Goal: Task Accomplishment & Management: Use online tool/utility

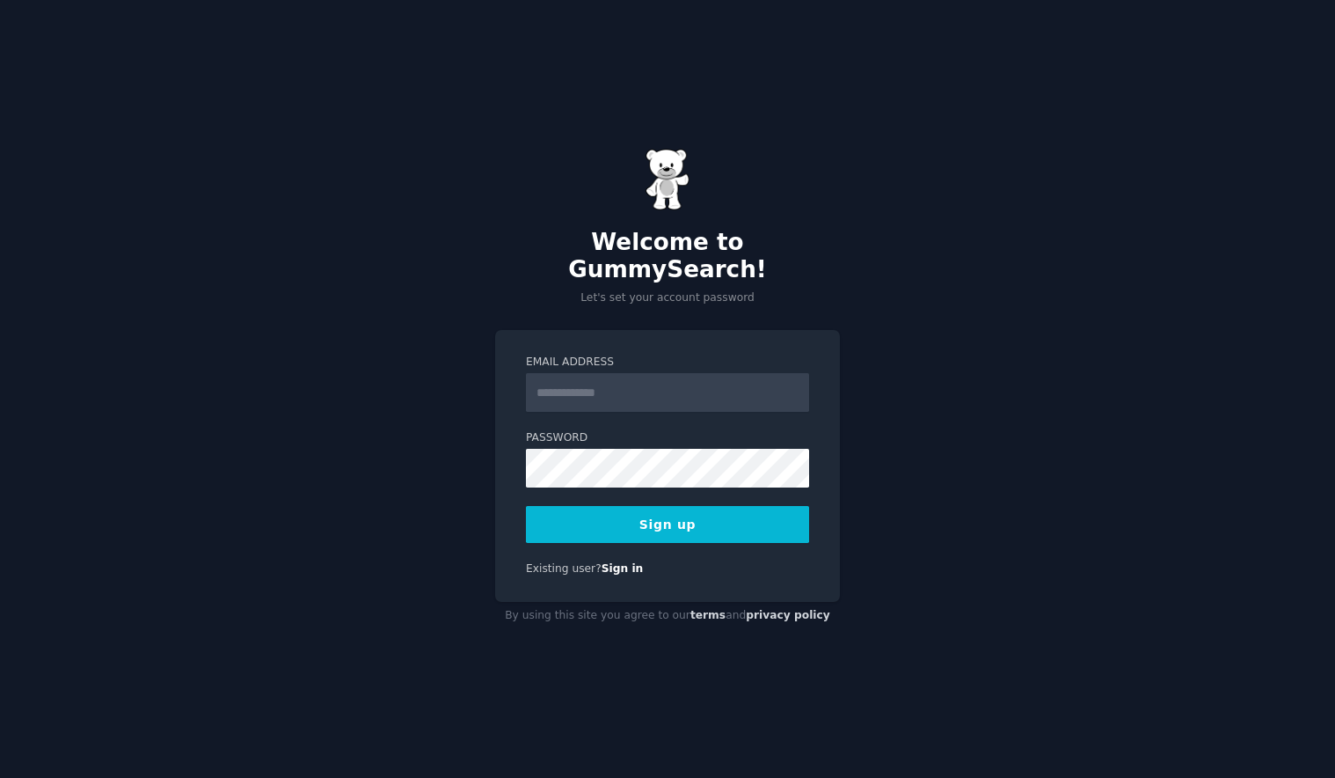
click at [644, 385] on input "Email Address" at bounding box center [667, 392] width 283 height 39
type input "**********"
click at [961, 369] on div "**********" at bounding box center [667, 389] width 1335 height 778
click at [615, 516] on button "Sign up" at bounding box center [667, 524] width 283 height 37
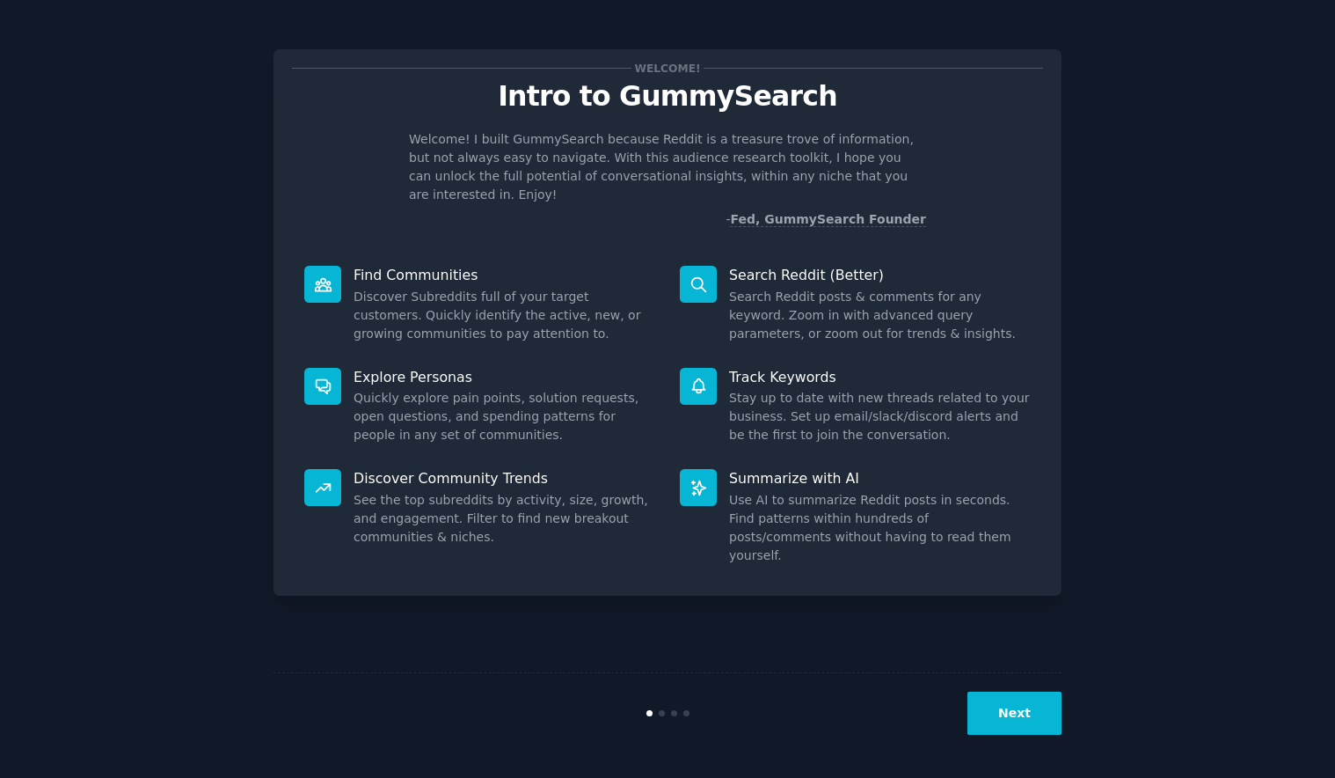
click at [1008, 717] on button "Next" at bounding box center [1015, 712] width 94 height 43
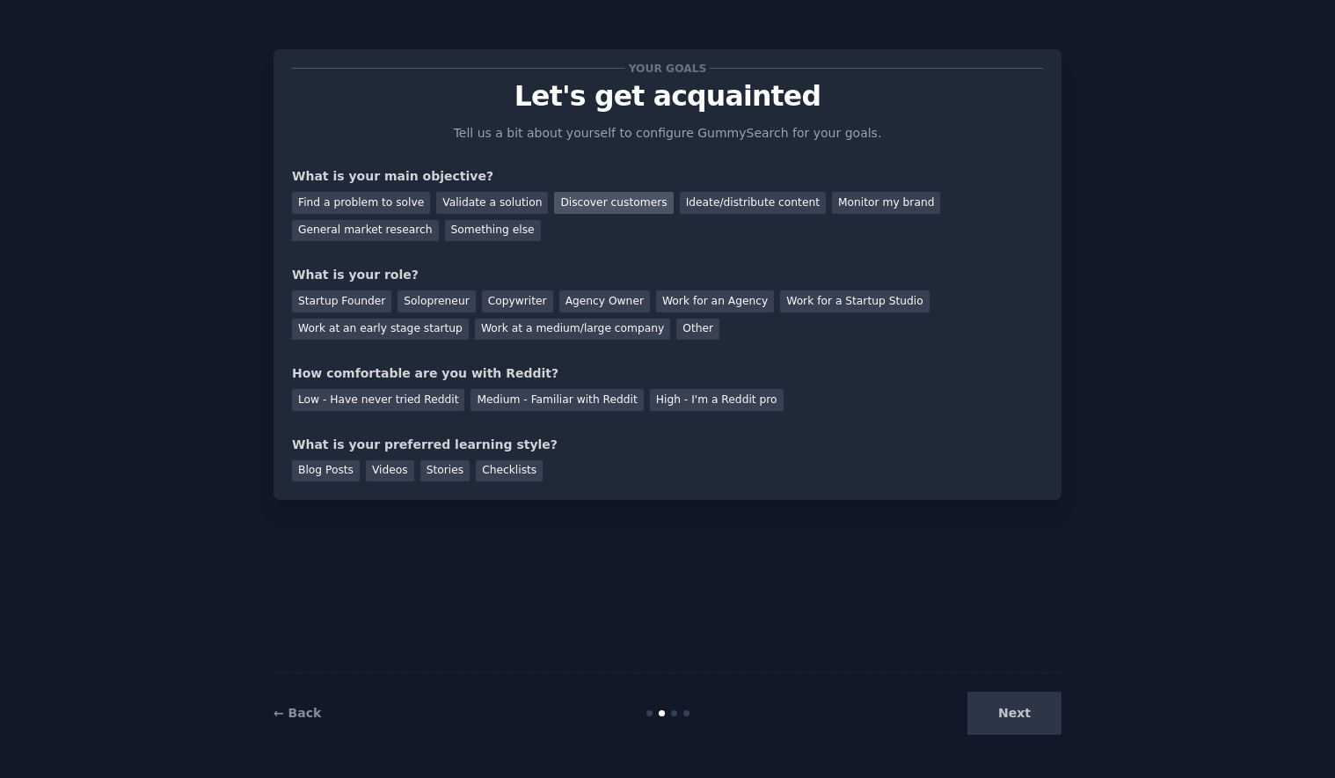
click at [554, 208] on div "Discover customers" at bounding box center [613, 203] width 119 height 22
click at [680, 200] on div "Ideate/distribute content" at bounding box center [753, 203] width 146 height 22
click at [596, 199] on div "Discover customers" at bounding box center [613, 203] width 119 height 22
click at [591, 336] on div "Work at a medium/large company" at bounding box center [572, 329] width 195 height 22
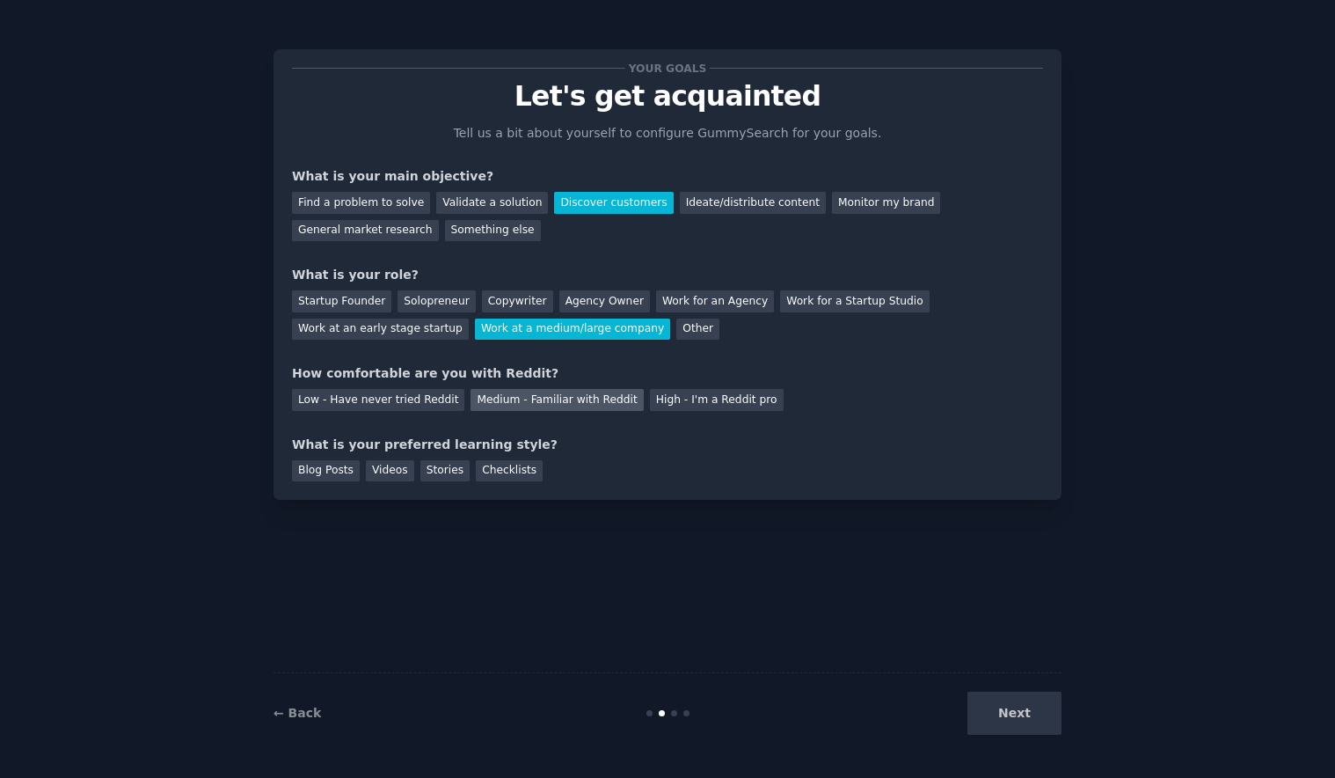
click at [501, 403] on div "Medium - Familiar with Reddit" at bounding box center [557, 400] width 172 height 22
click at [487, 466] on div "Checklists" at bounding box center [509, 471] width 67 height 22
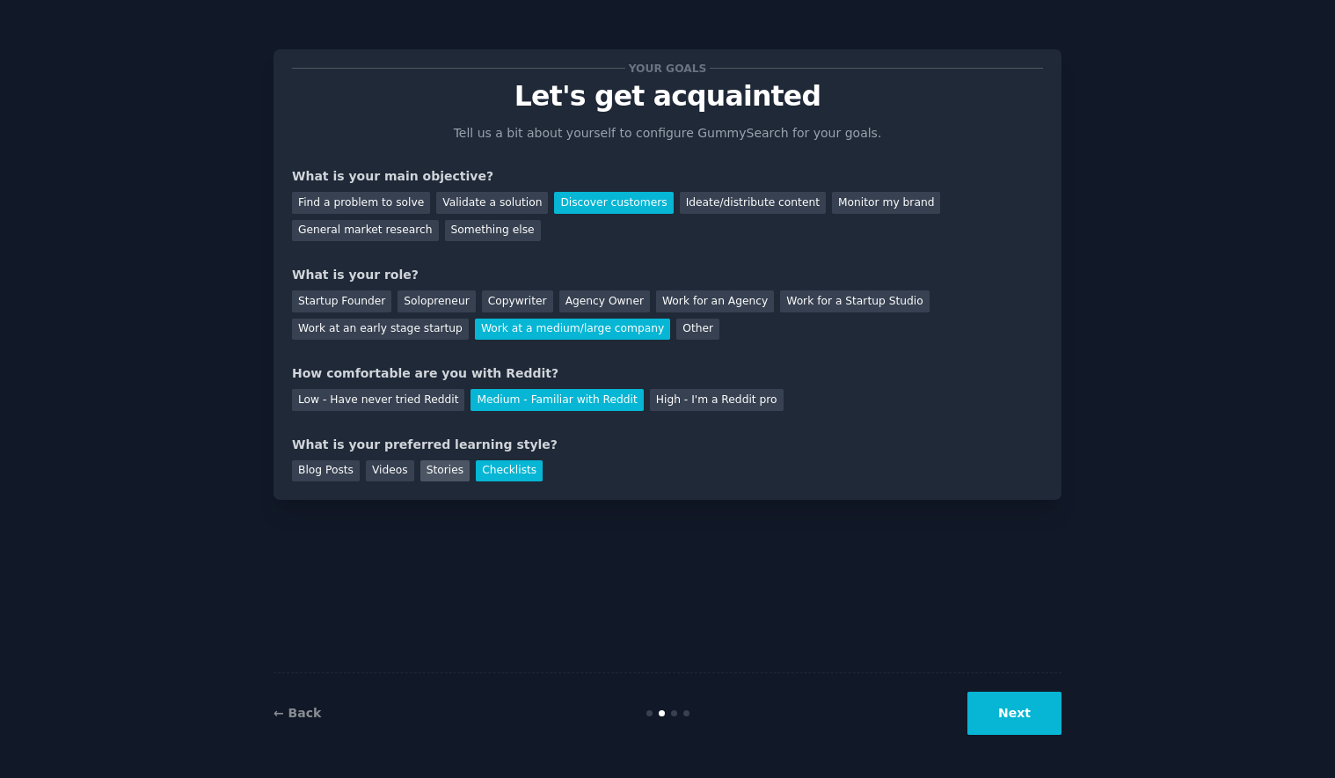
click at [443, 478] on div "Stories" at bounding box center [444, 471] width 49 height 22
click at [493, 471] on div "Checklists" at bounding box center [509, 471] width 67 height 22
click at [402, 471] on div "Videos" at bounding box center [390, 471] width 48 height 22
click at [1005, 706] on button "Next" at bounding box center [1015, 712] width 94 height 43
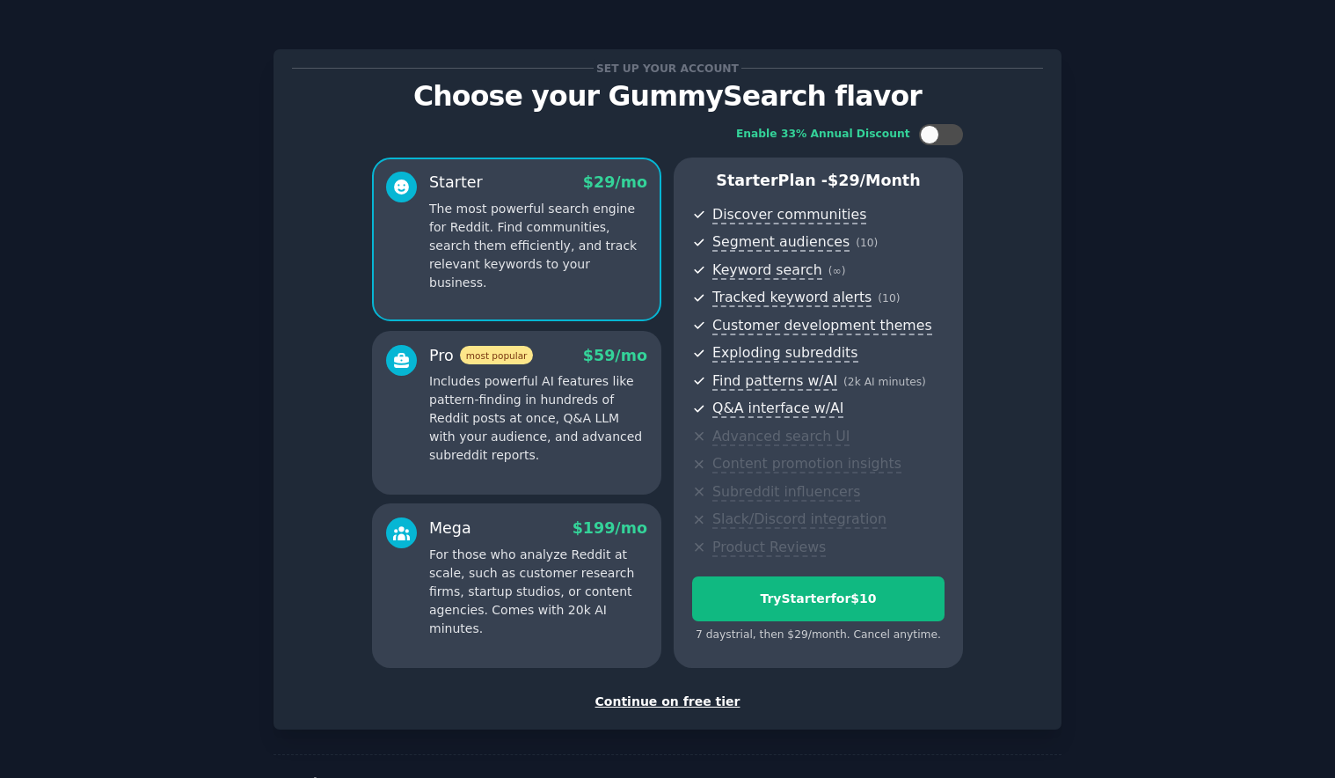
click at [661, 698] on div "Continue on free tier" at bounding box center [667, 701] width 751 height 18
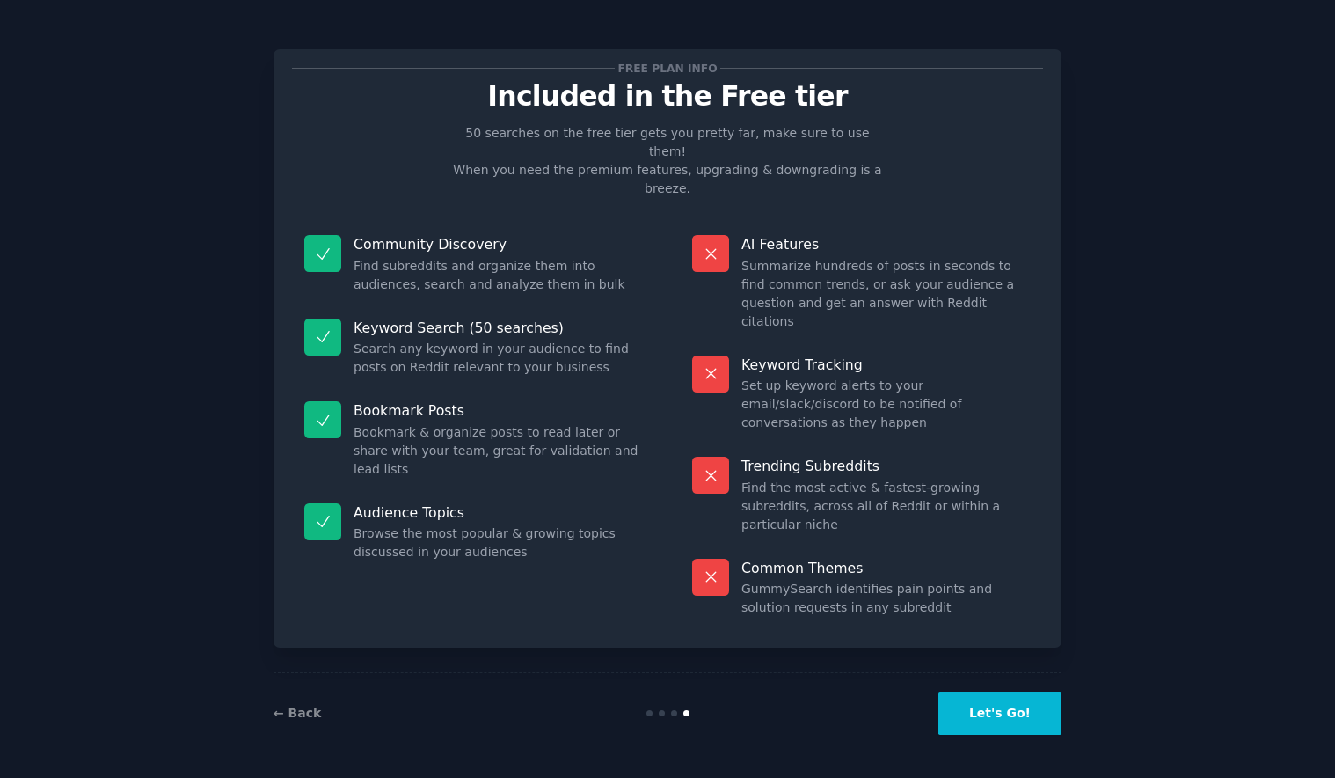
click at [995, 718] on button "Let's Go!" at bounding box center [1000, 712] width 123 height 43
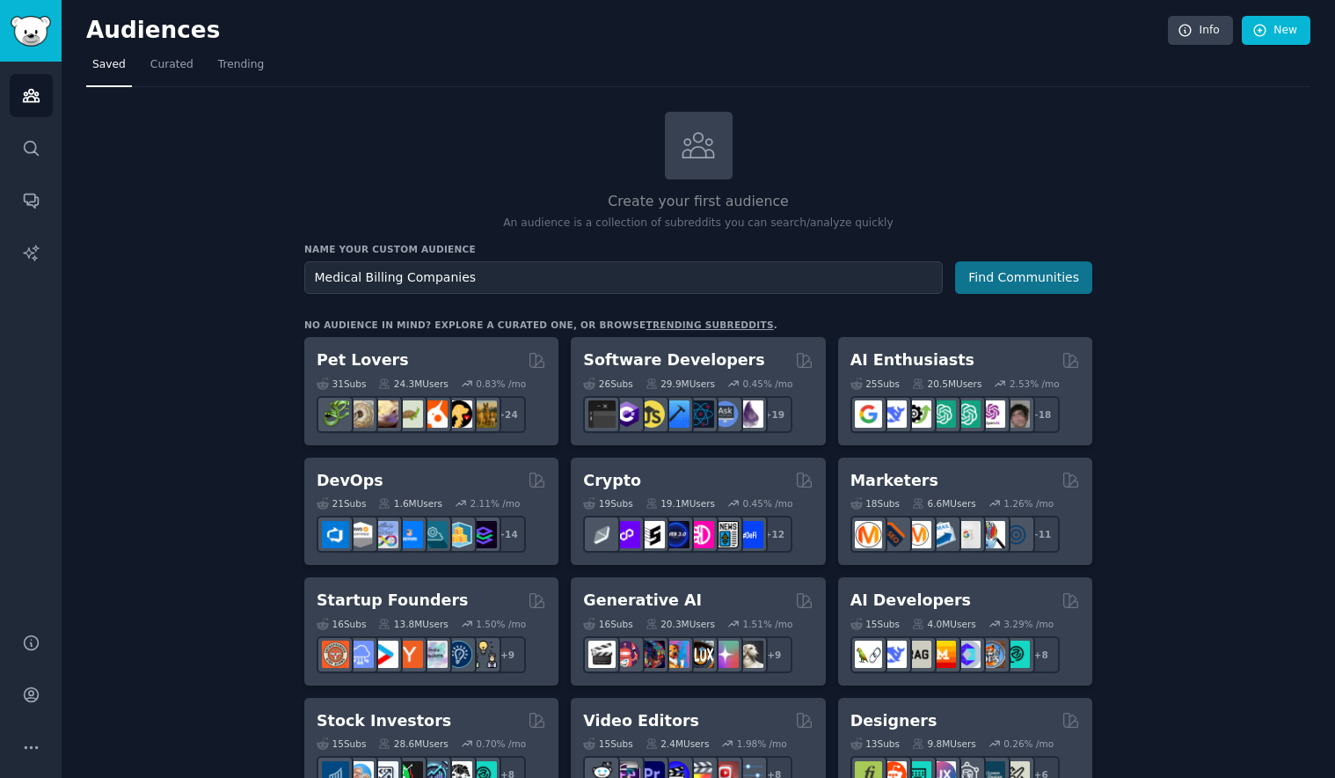
type input "Medical Billing Companies"
click at [1047, 271] on button "Find Communities" at bounding box center [1023, 277] width 137 height 33
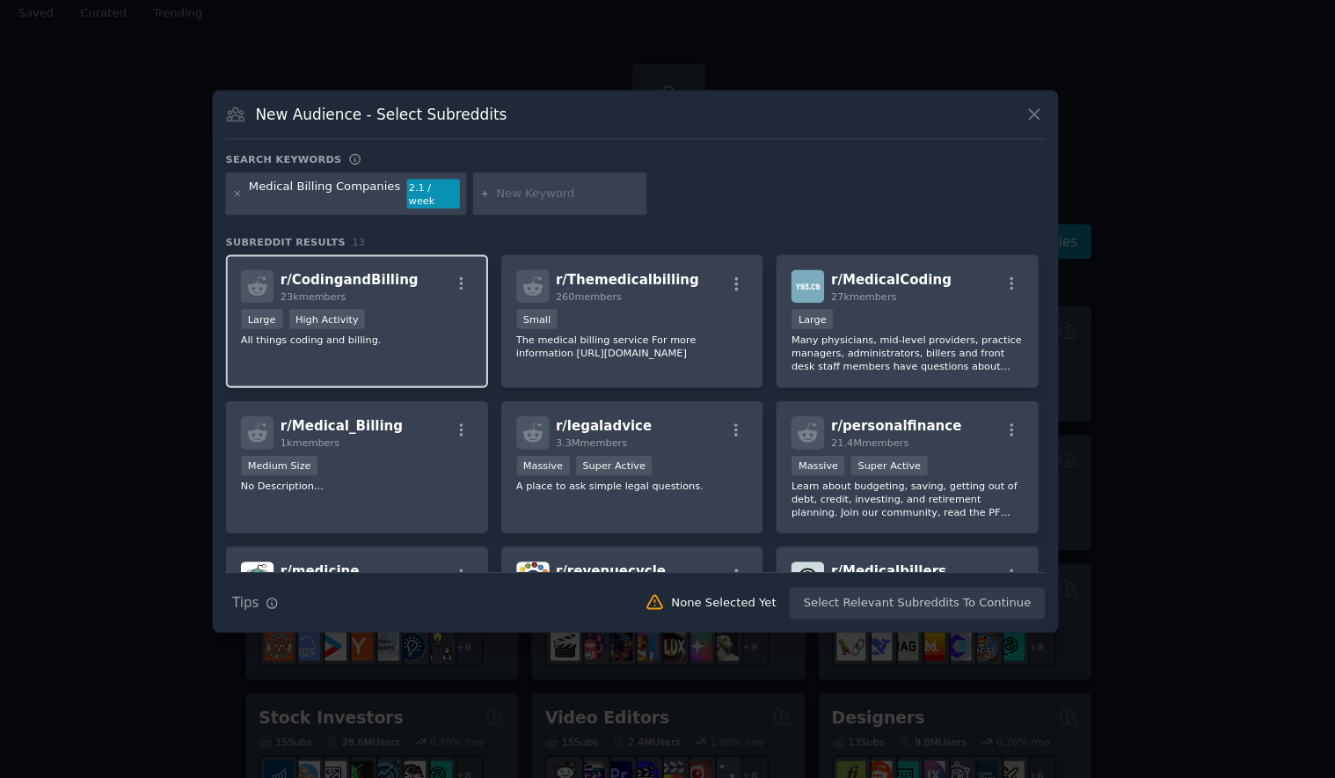
click at [458, 340] on div "Large High Activity" at bounding box center [408, 351] width 216 height 22
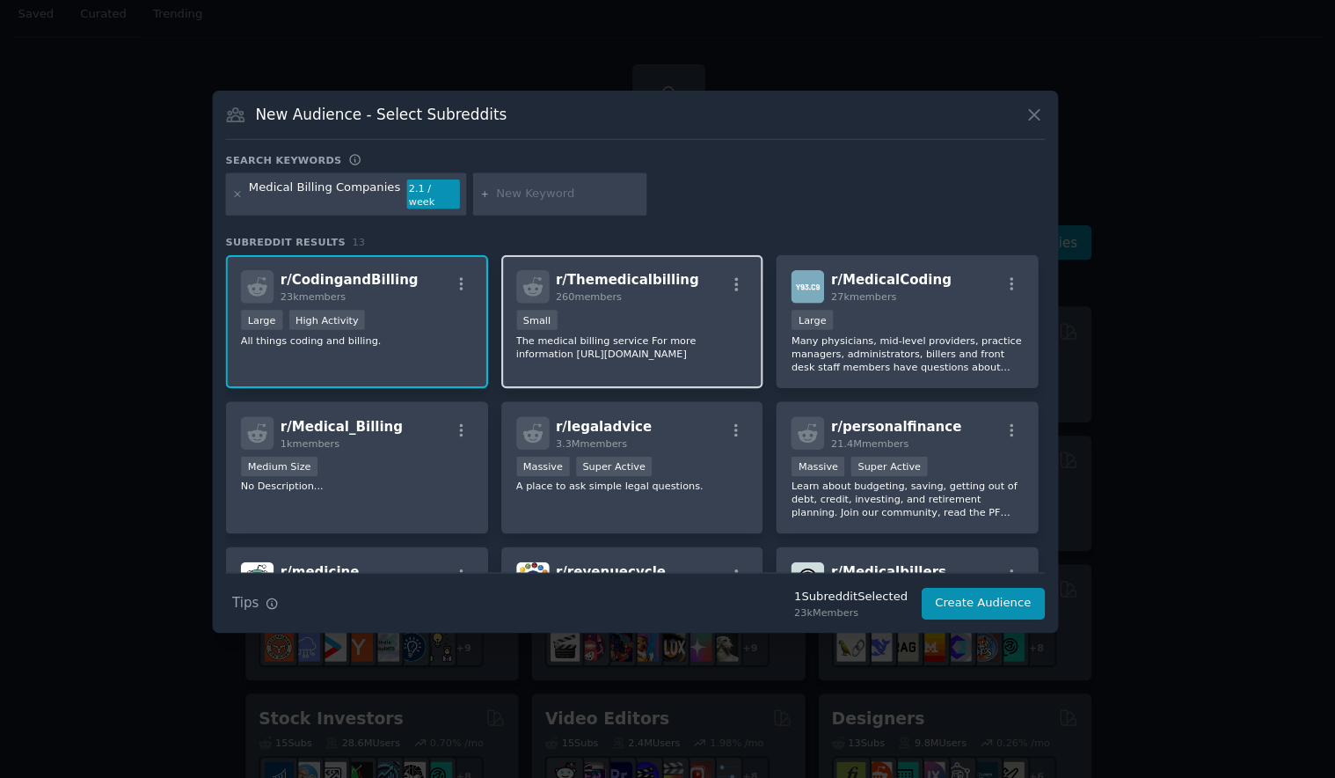
click at [727, 376] on p "The medical billing service For more information https://www.themedicalbilling.…" at bounding box center [665, 374] width 216 height 25
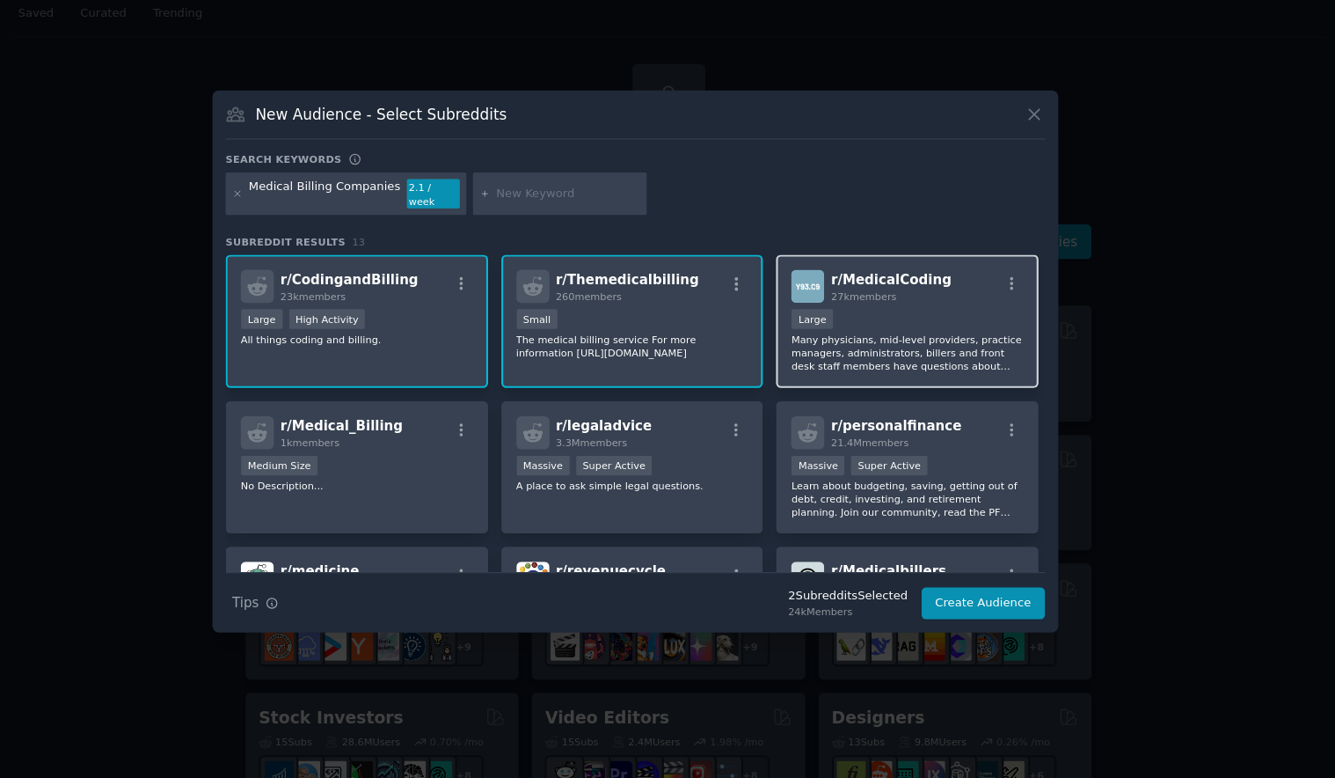
click at [881, 372] on p "Many physicians, mid-level providers, practice managers, administrators, biller…" at bounding box center [921, 380] width 216 height 37
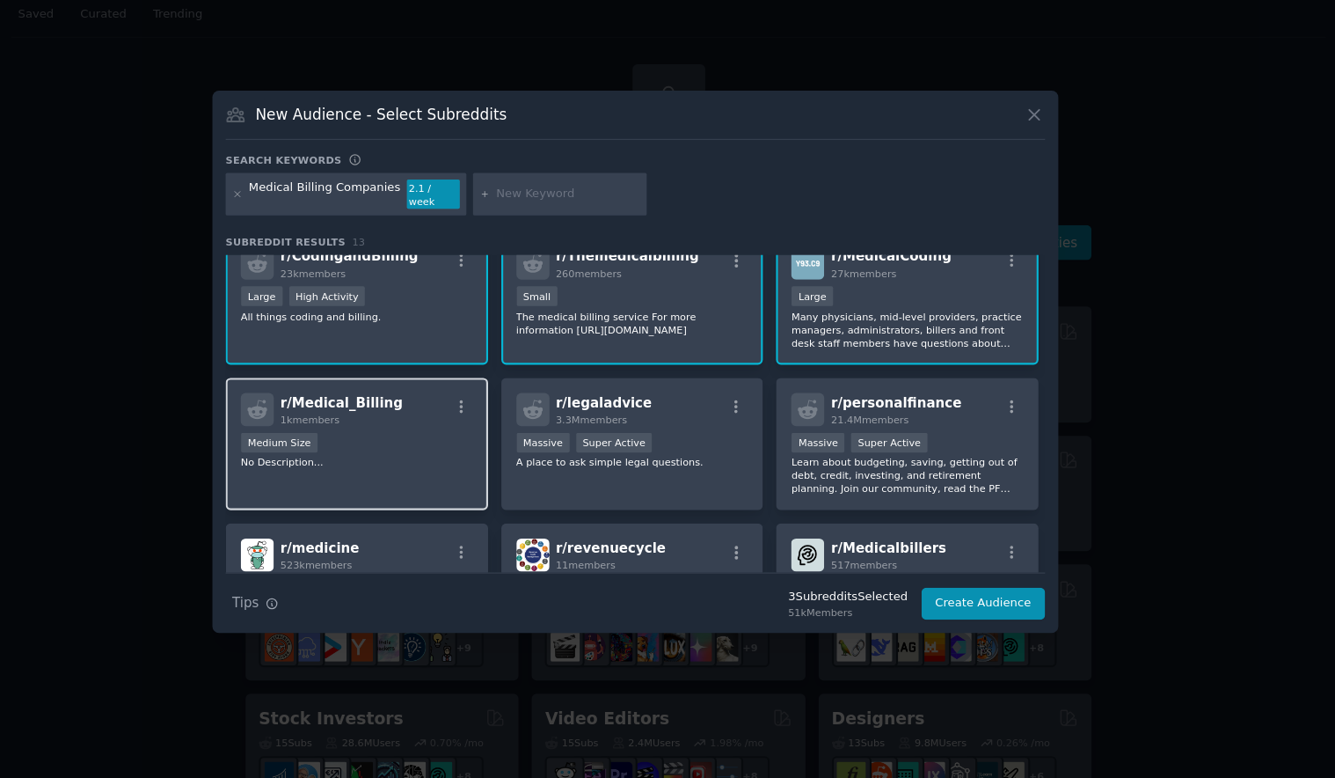
scroll to position [33, 0]
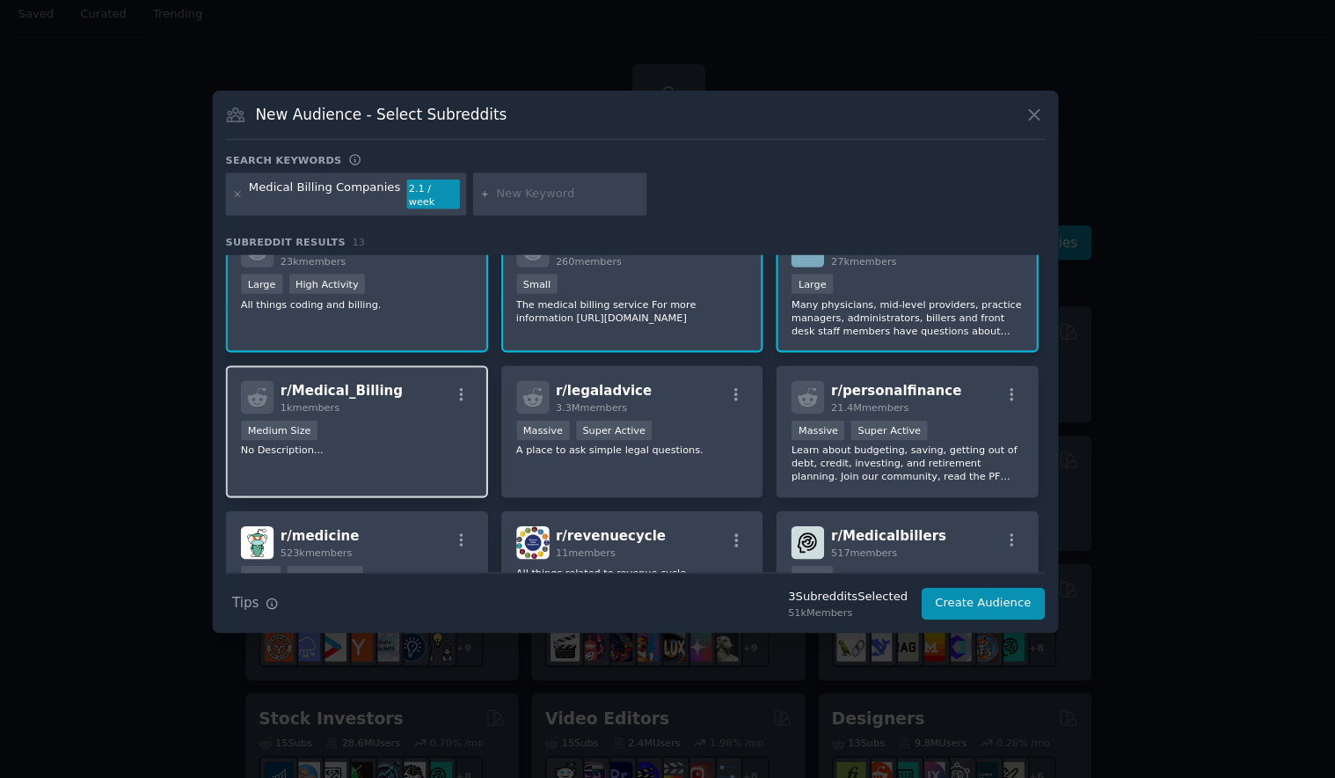
click at [425, 467] on p "No Description..." at bounding box center [408, 470] width 216 height 12
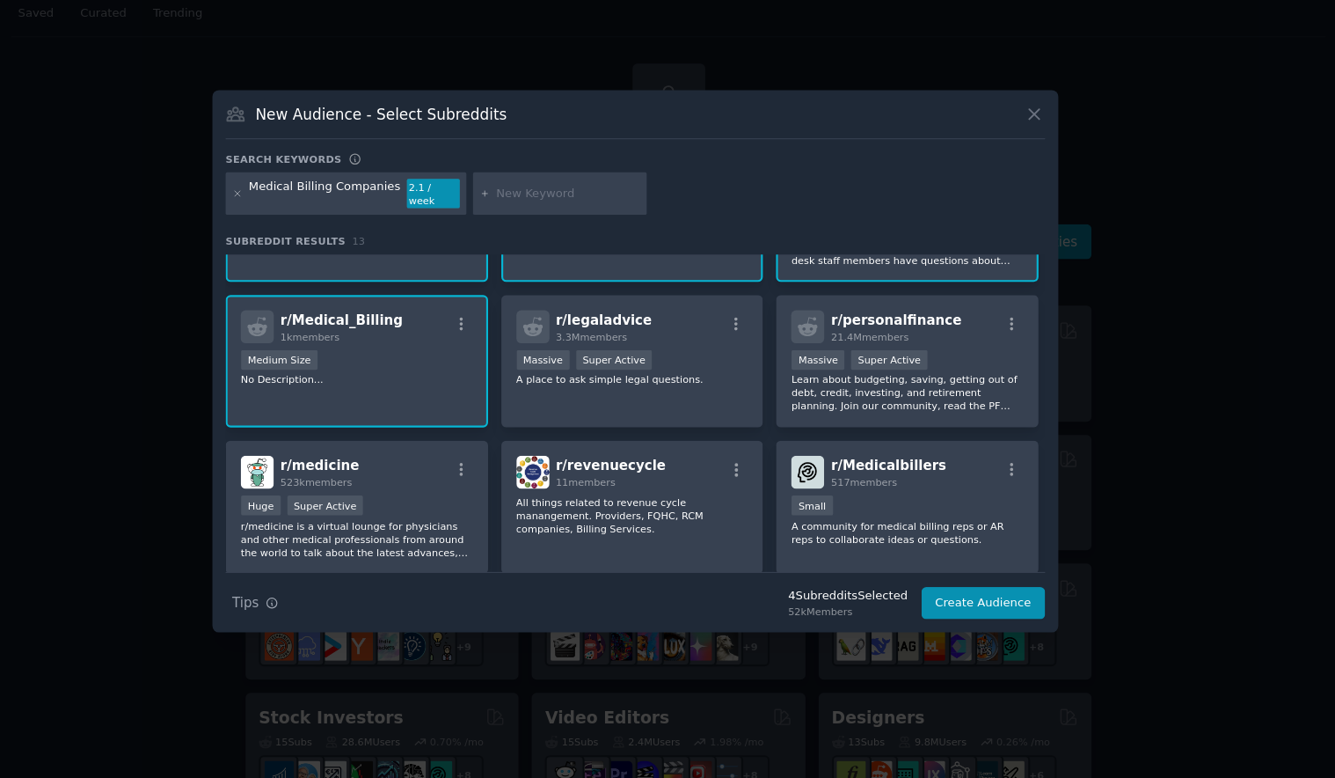
scroll to position [221, 0]
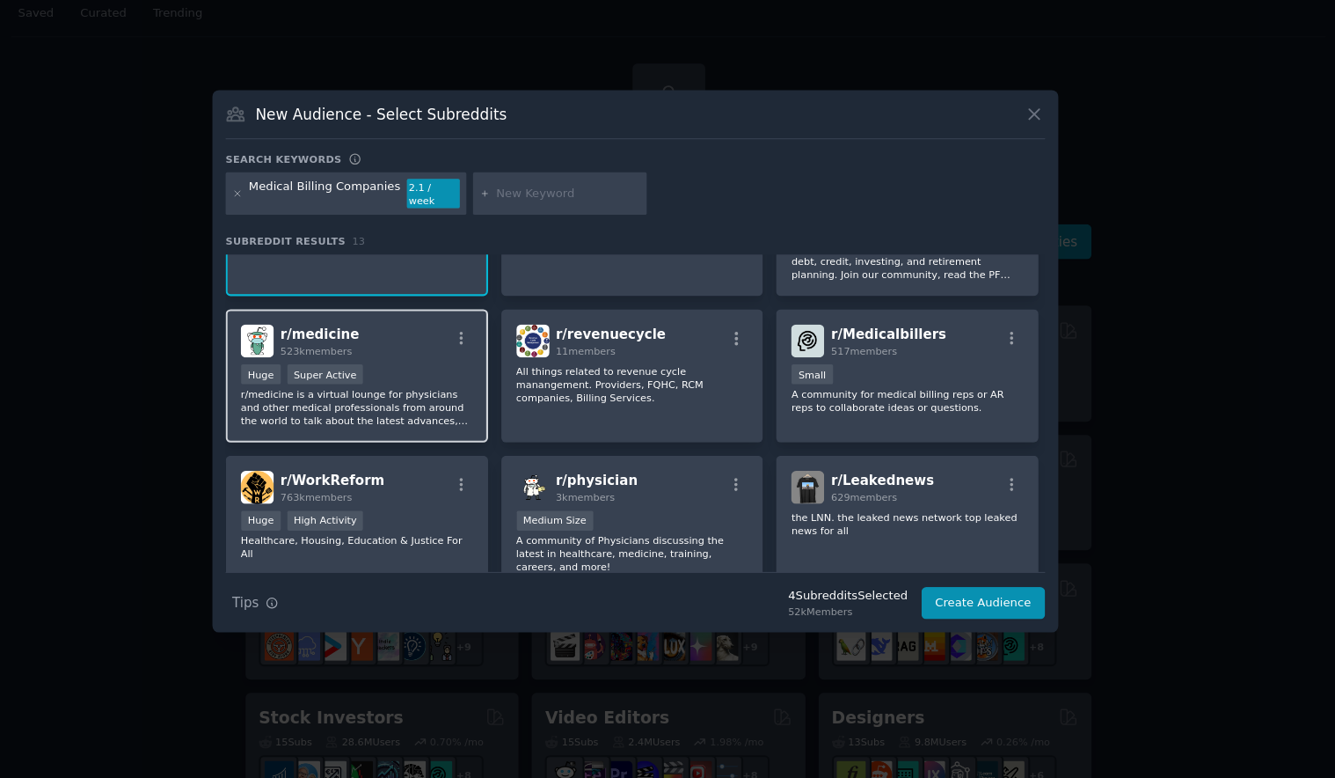
click at [438, 437] on p "r/medicine is a virtual lounge for physicians and other medical professionals f…" at bounding box center [408, 431] width 216 height 37
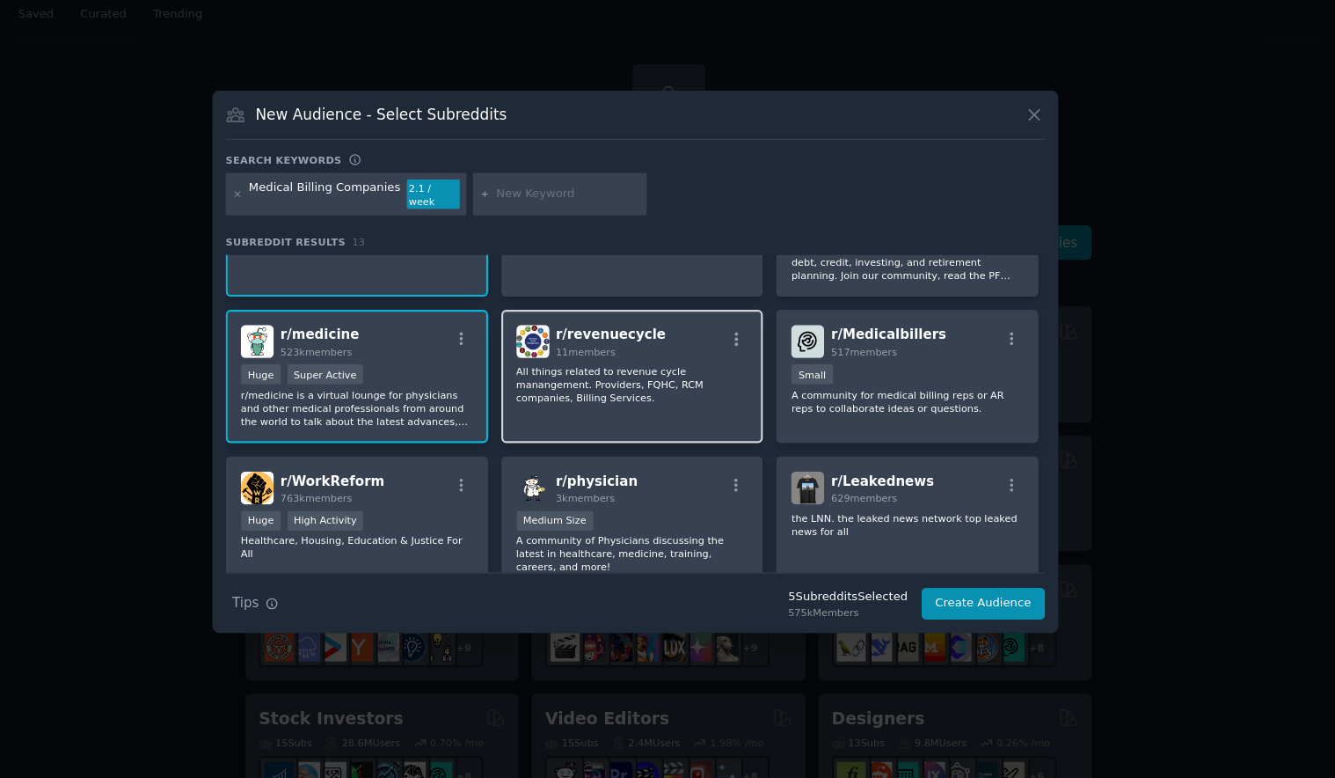
click at [670, 434] on div "r/ revenuecycle 11 members All things related to revenue cycle manangement. Pro…" at bounding box center [665, 402] width 245 height 124
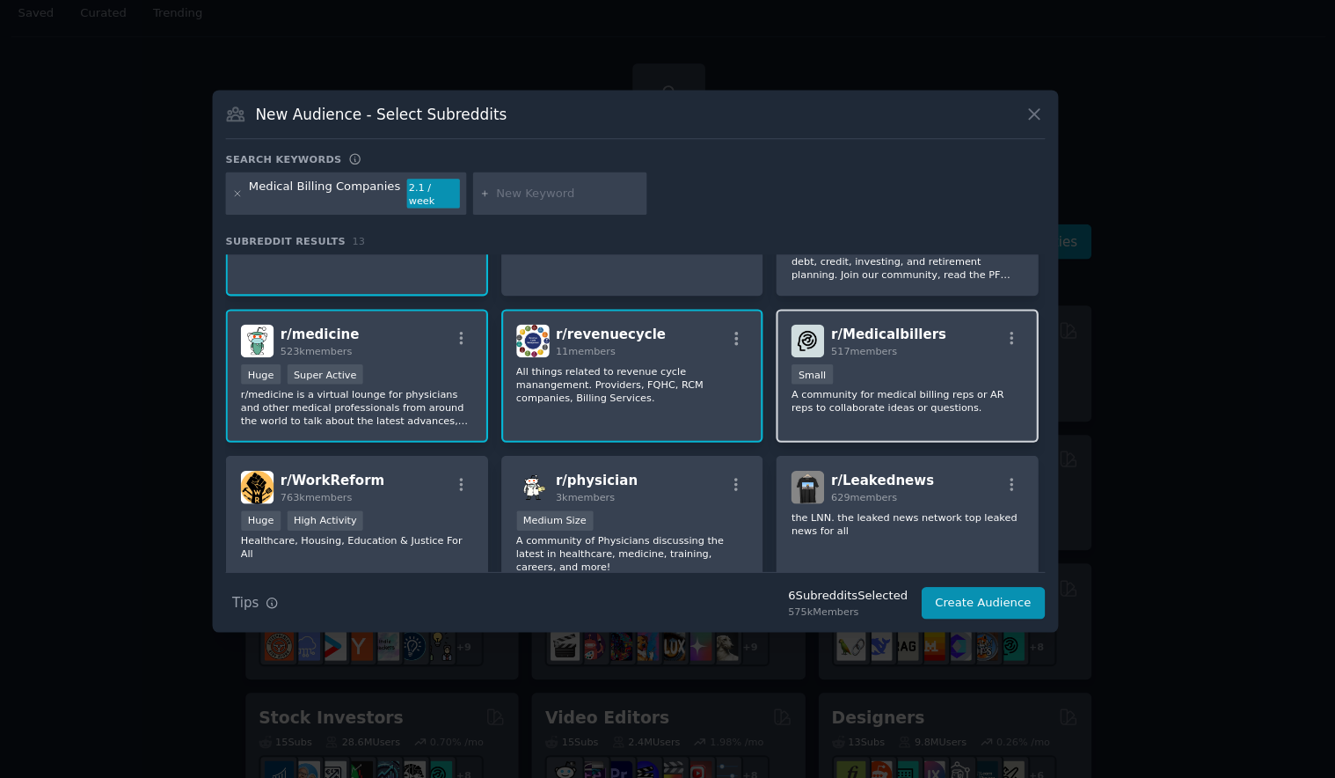
click at [895, 436] on div "r/ Medicalbillers 517 members Small A community for medical billing reps or AR …" at bounding box center [921, 402] width 245 height 124
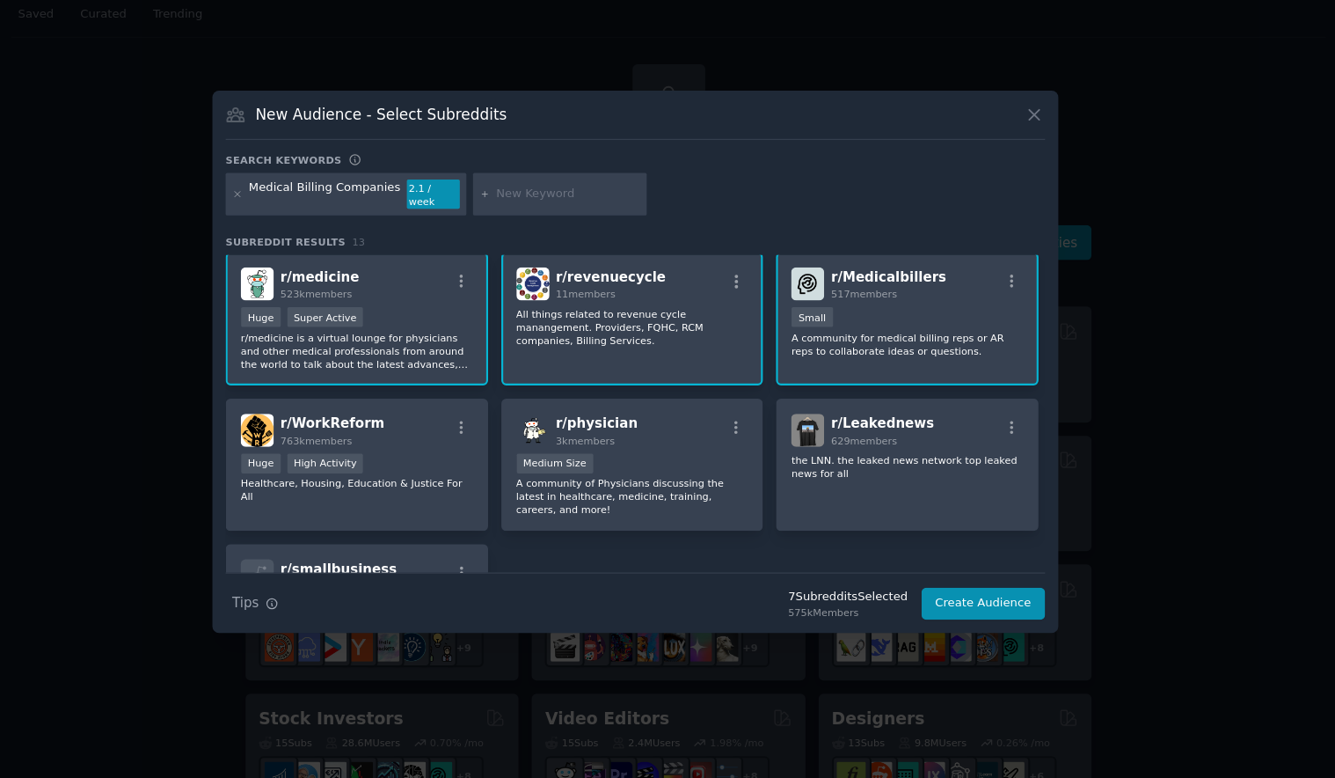
scroll to position [0, 0]
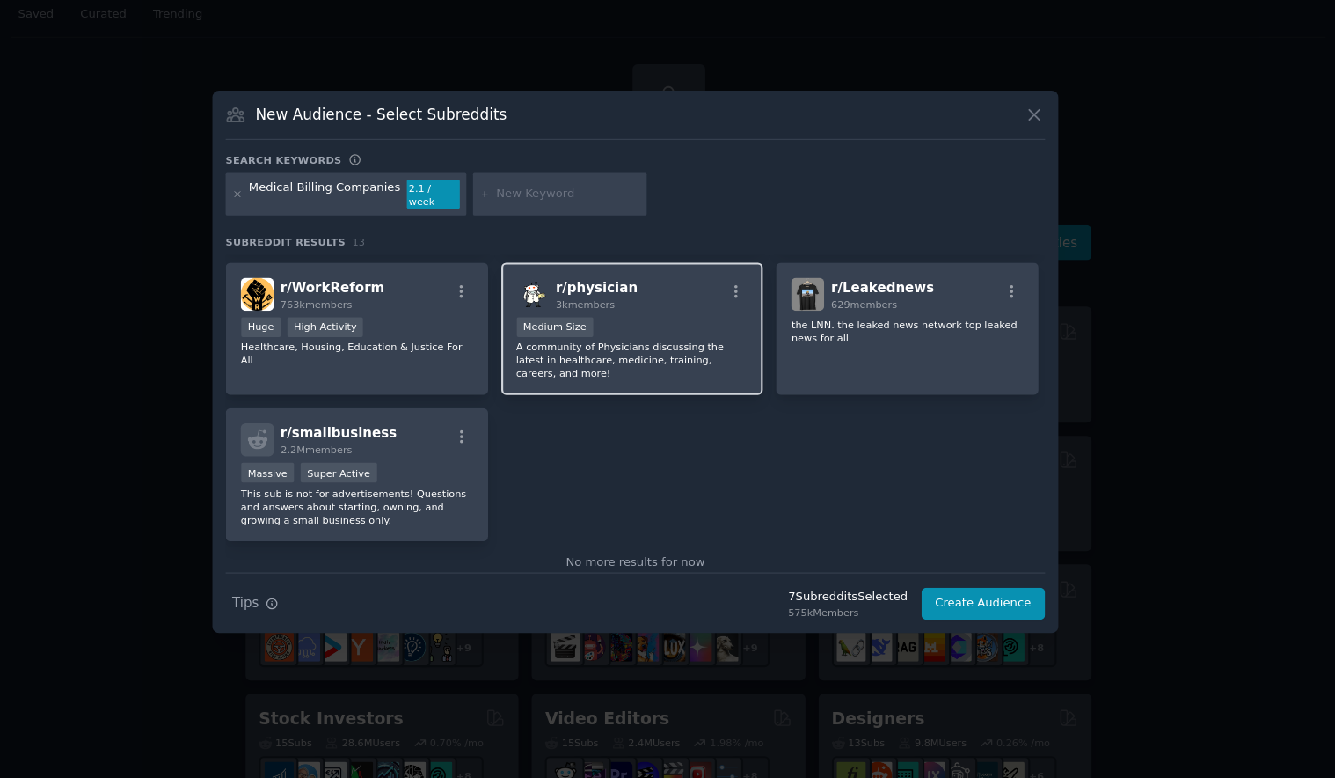
click at [704, 375] on p "A community of Physicians discussing the latest in healthcare, medicine, traini…" at bounding box center [665, 387] width 216 height 37
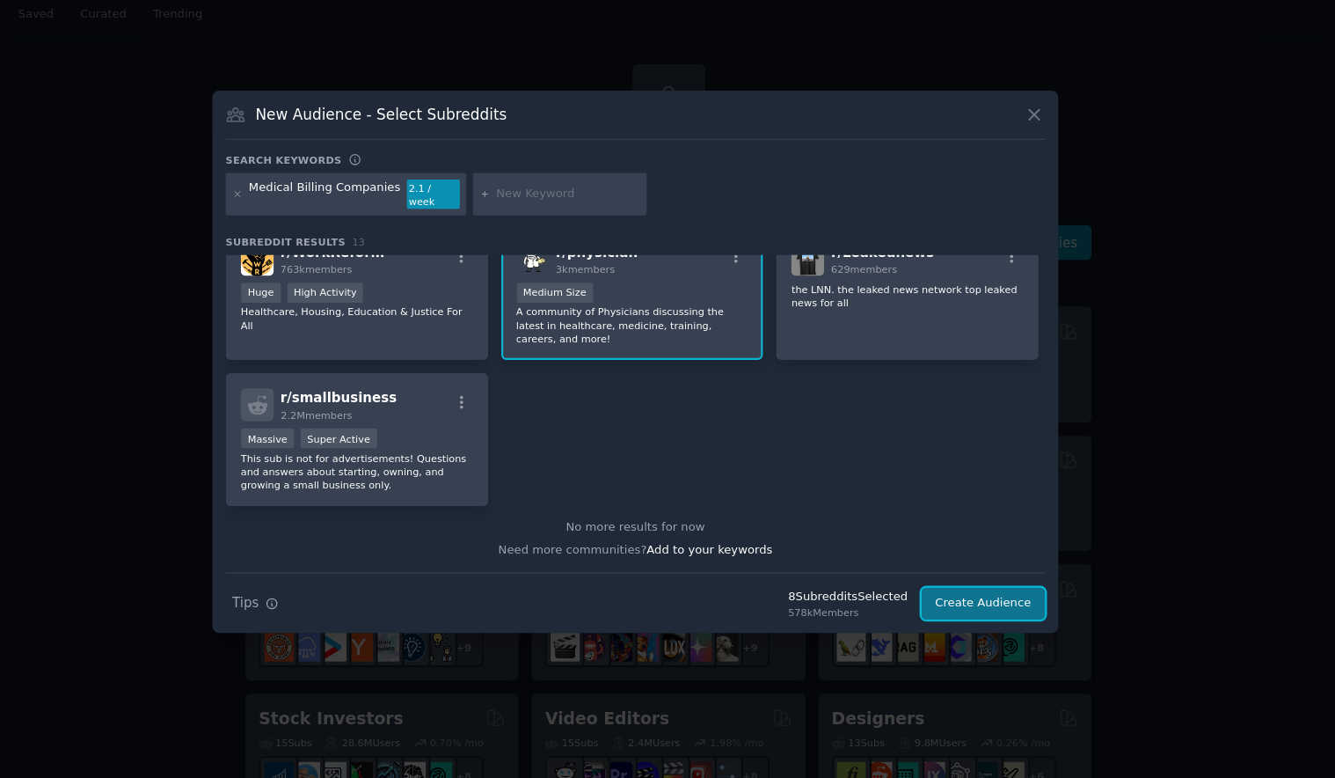
click at [979, 601] on button "Create Audience" at bounding box center [992, 614] width 116 height 30
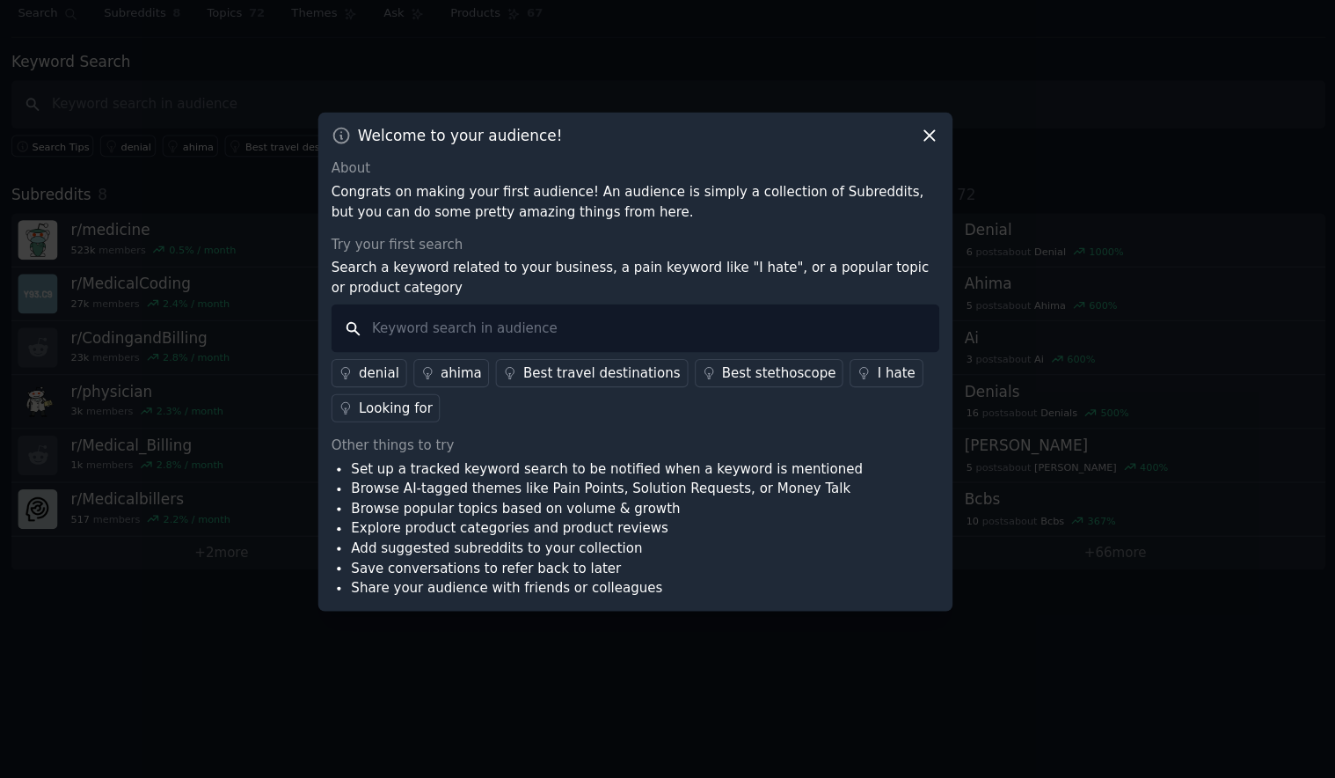
click at [553, 361] on input "text" at bounding box center [667, 357] width 566 height 45
type input "Tebra"
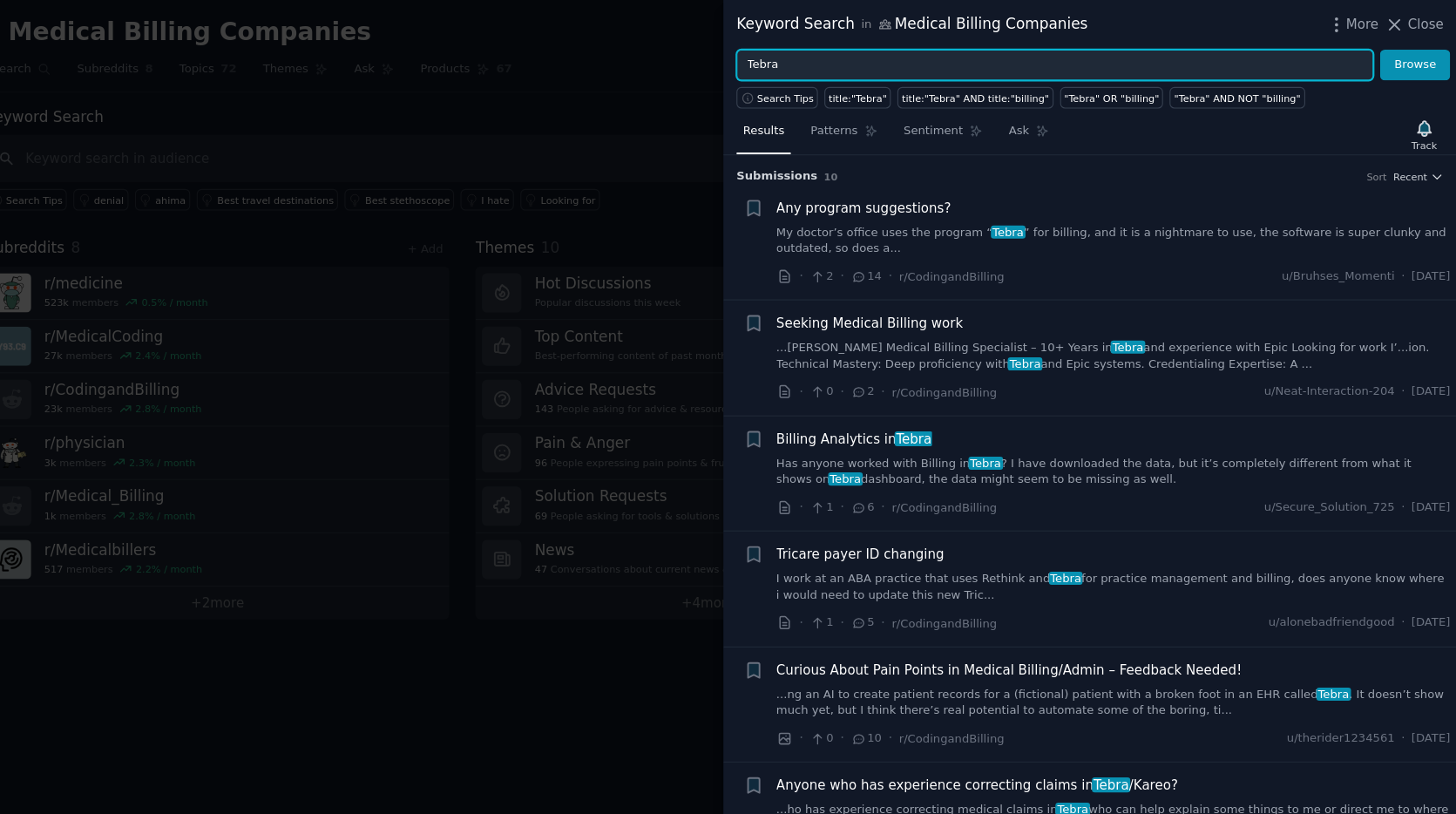
click at [862, 60] on input "Tebra" at bounding box center [1082, 61] width 593 height 30
type input "Kareo"
click at [1321, 47] on button "Browse" at bounding box center [1417, 61] width 65 height 30
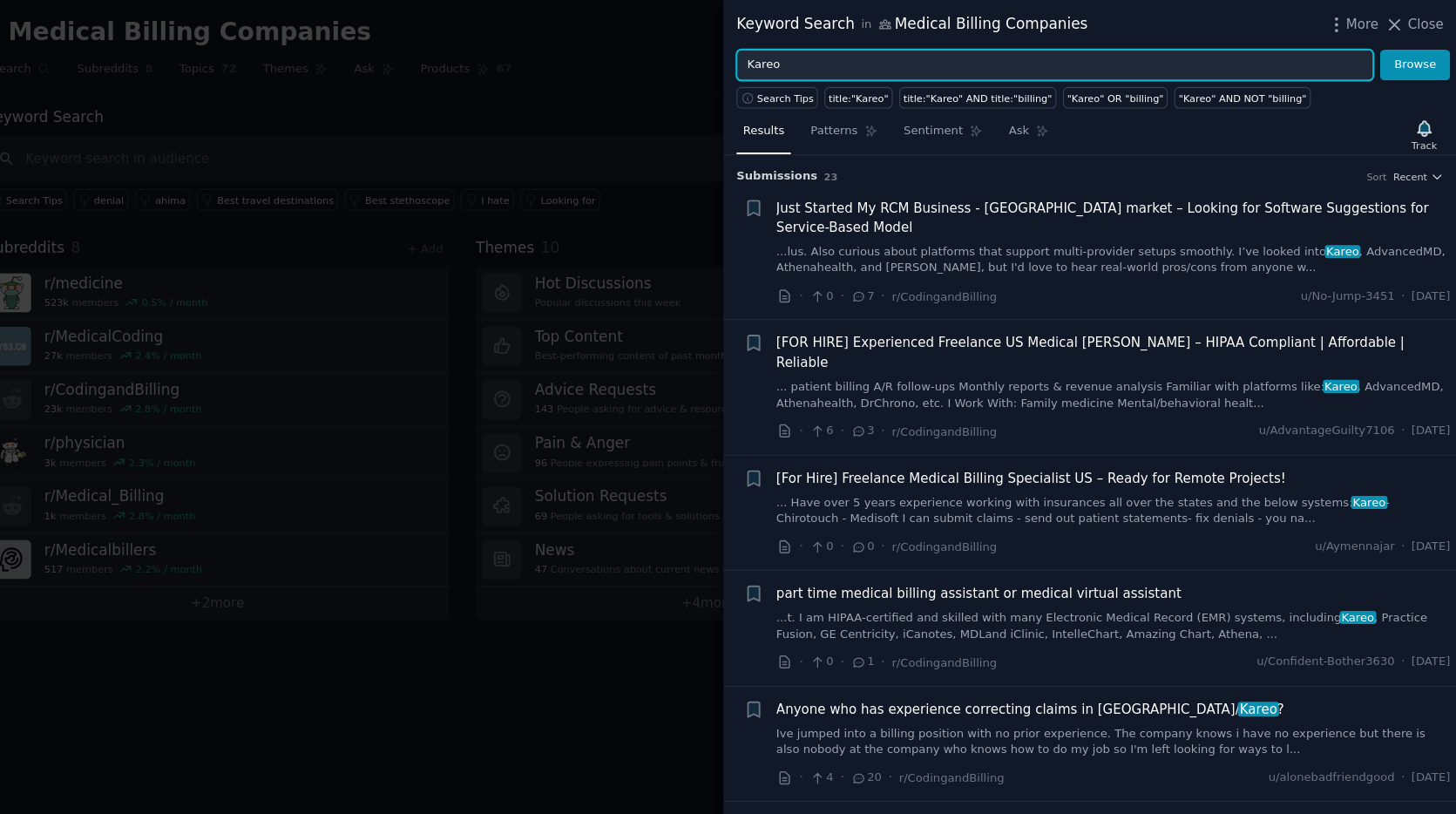
click at [1014, 54] on input "Kareo" at bounding box center [1082, 61] width 593 height 30
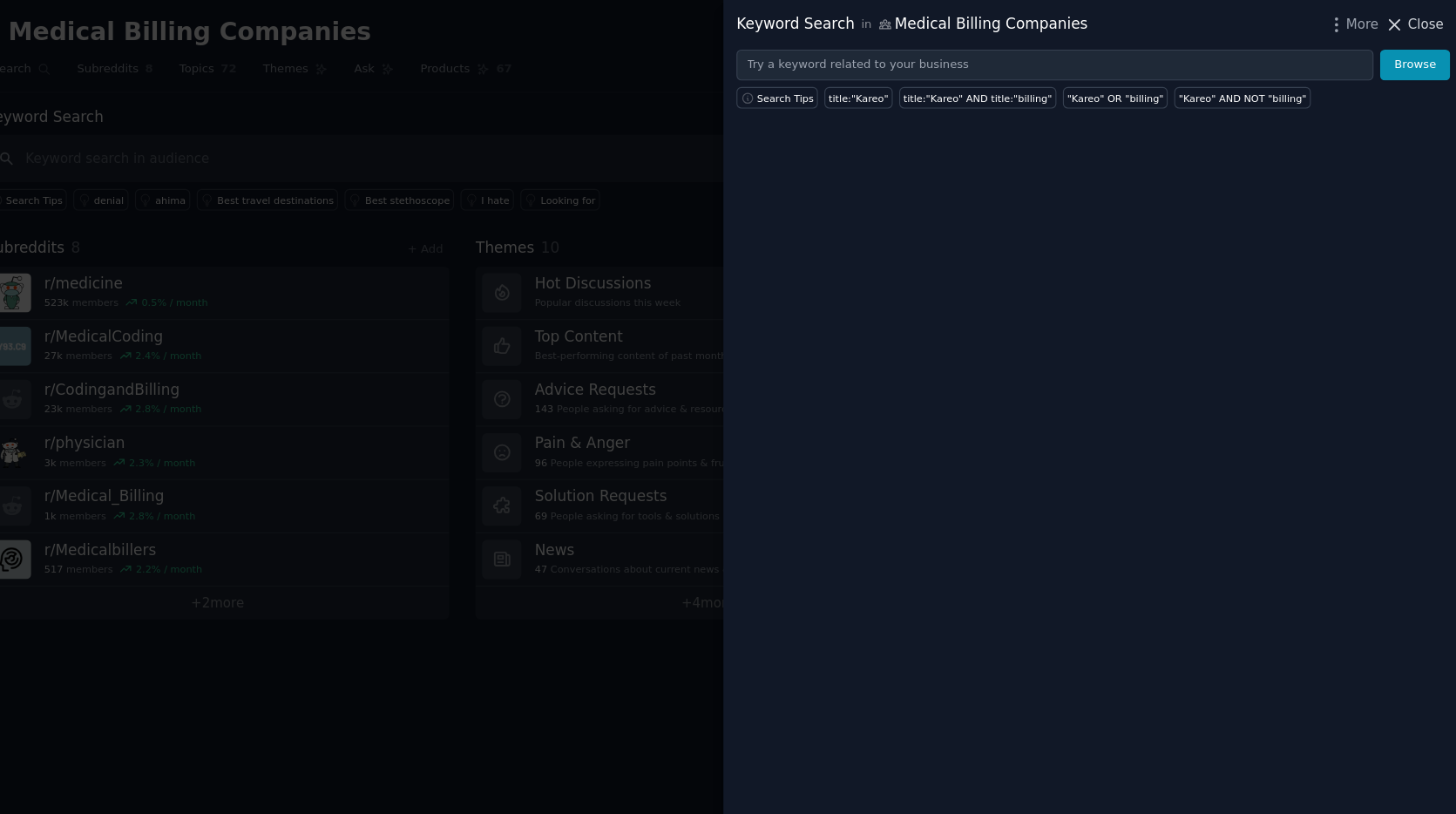
click at [1321, 18] on span "Close" at bounding box center [1426, 23] width 33 height 18
